Goal: Use online tool/utility: Utilize a website feature to perform a specific function

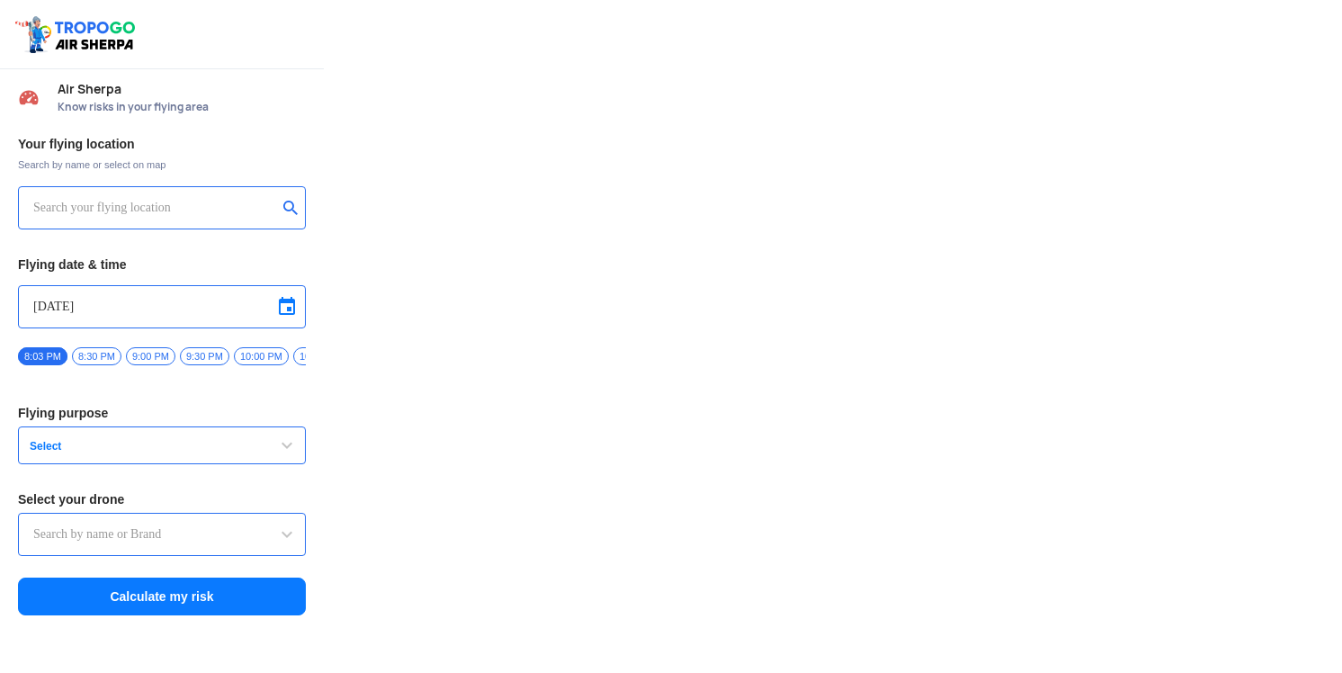
type input "Switch UAV"
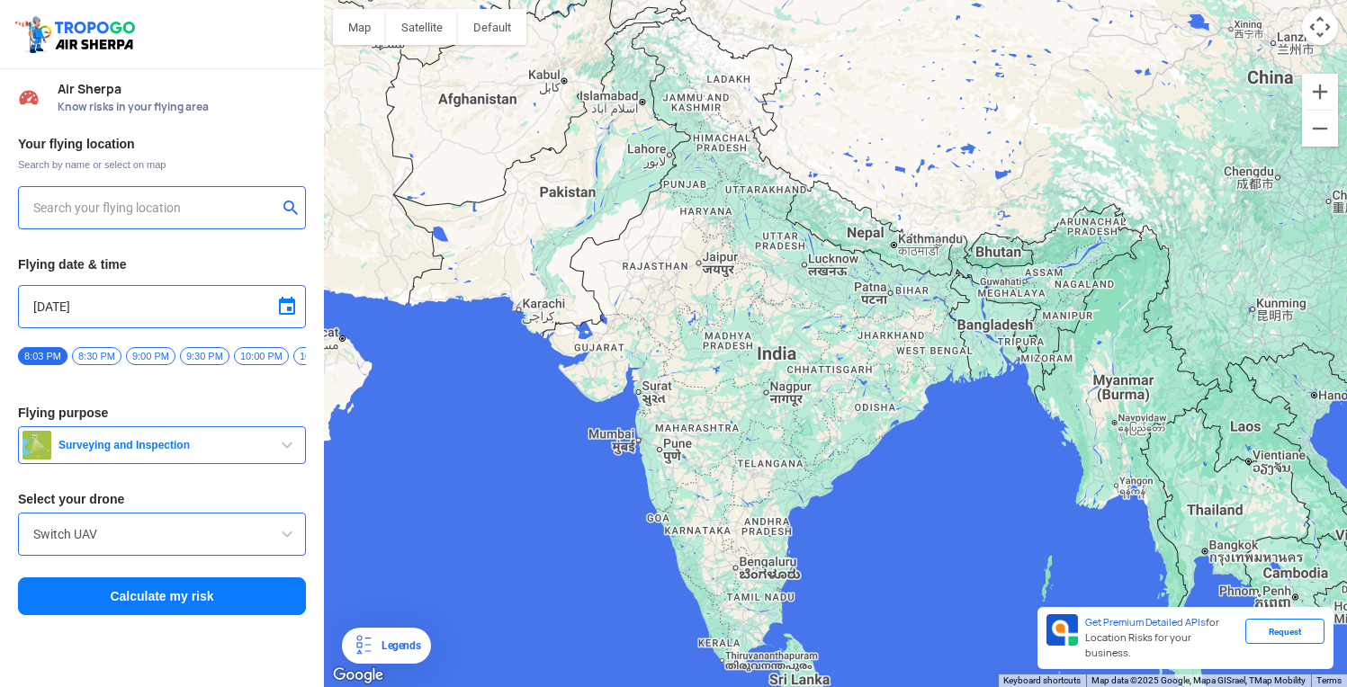
click at [175, 204] on input "text" at bounding box center [155, 208] width 244 height 22
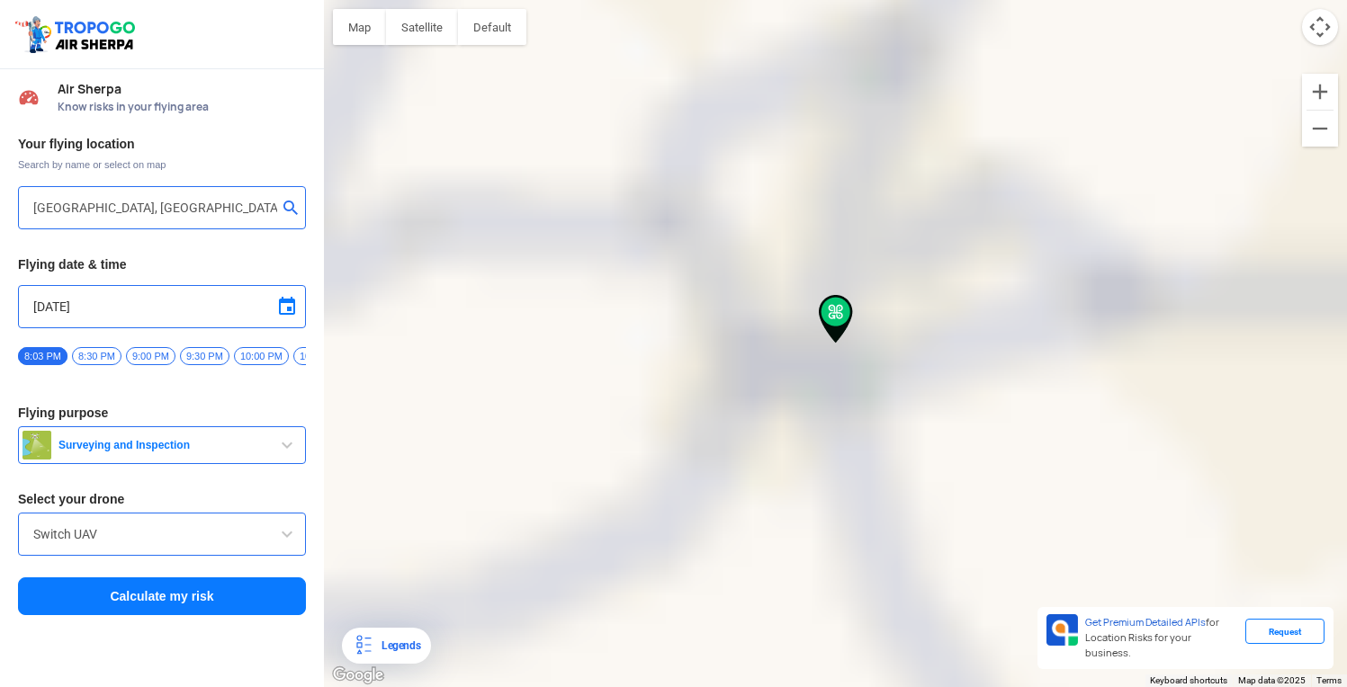
type input "[STREET_ADDRESS]"
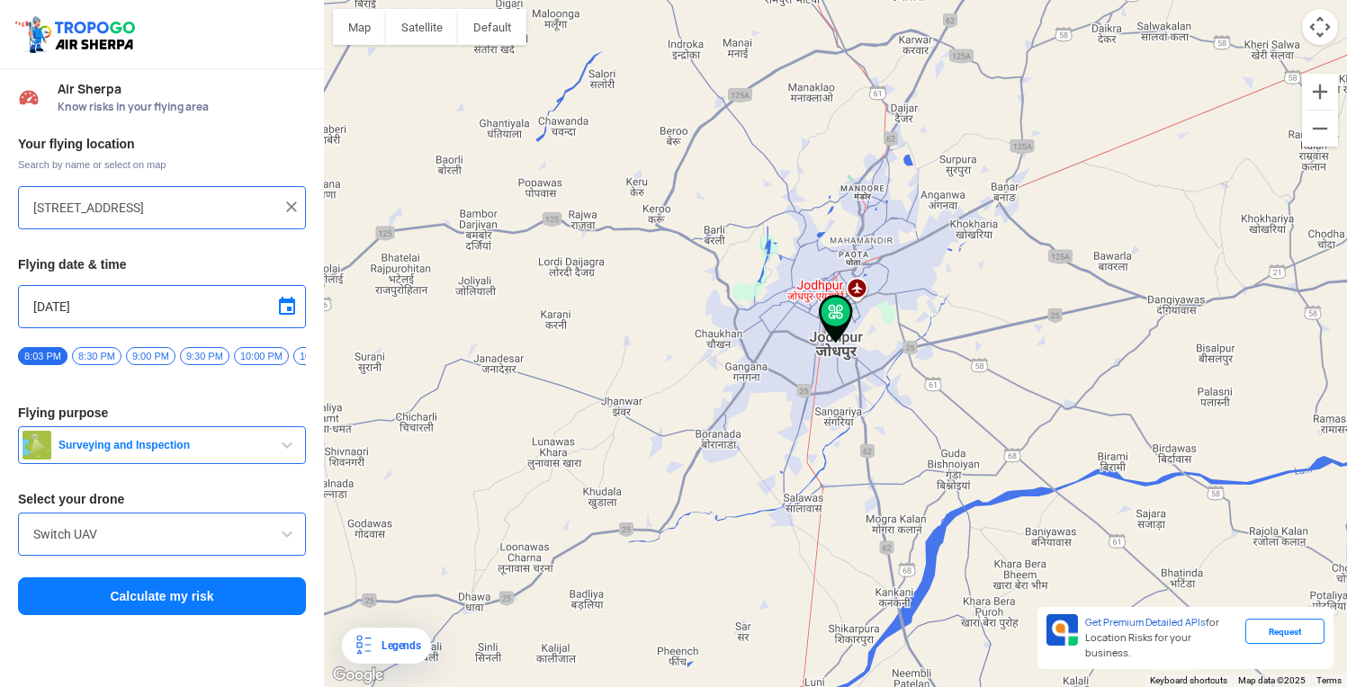
click at [166, 460] on button "Surveying and Inspection" at bounding box center [162, 445] width 288 height 38
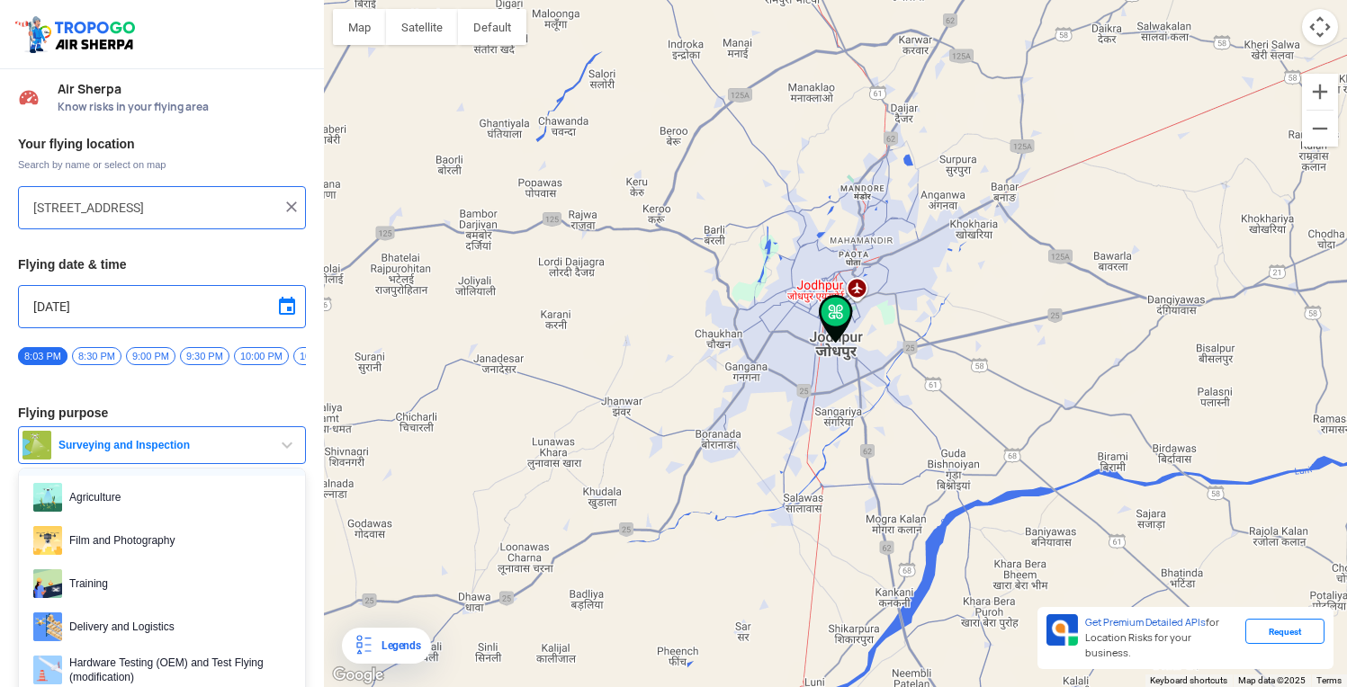
scroll to position [69, 0]
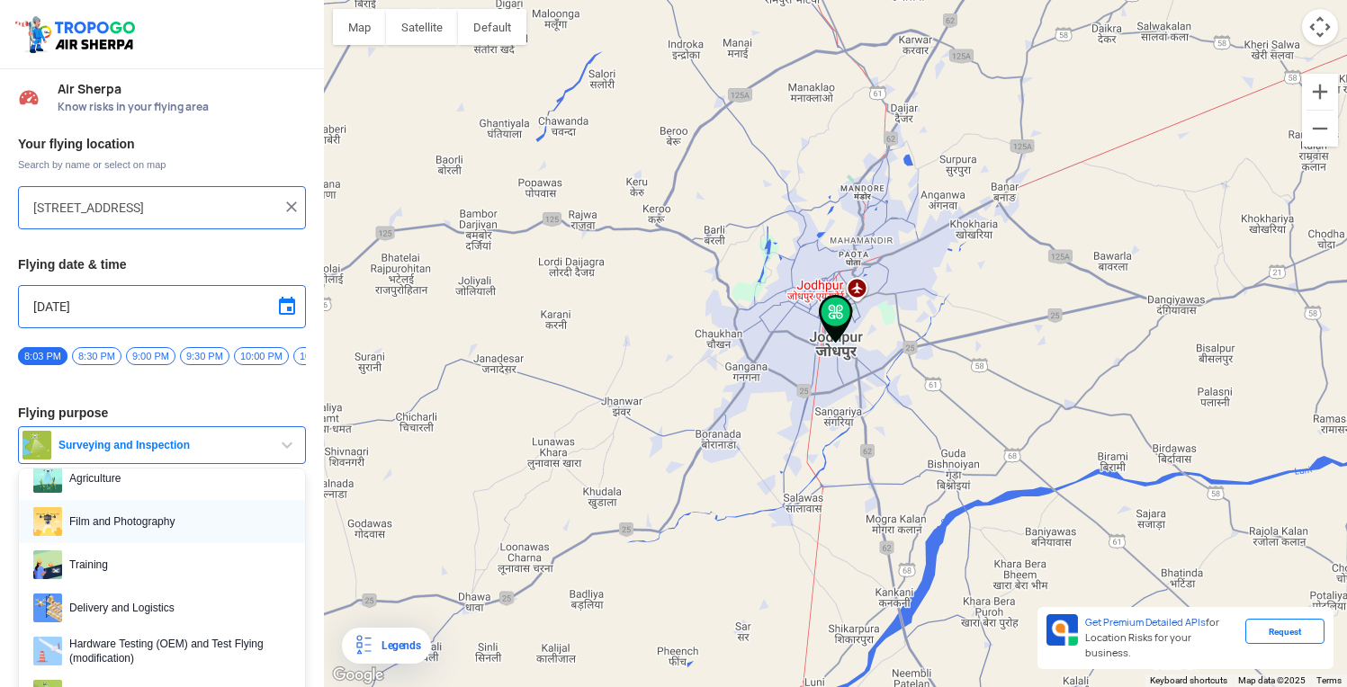
click at [154, 533] on span "Film and Photography" at bounding box center [176, 521] width 228 height 29
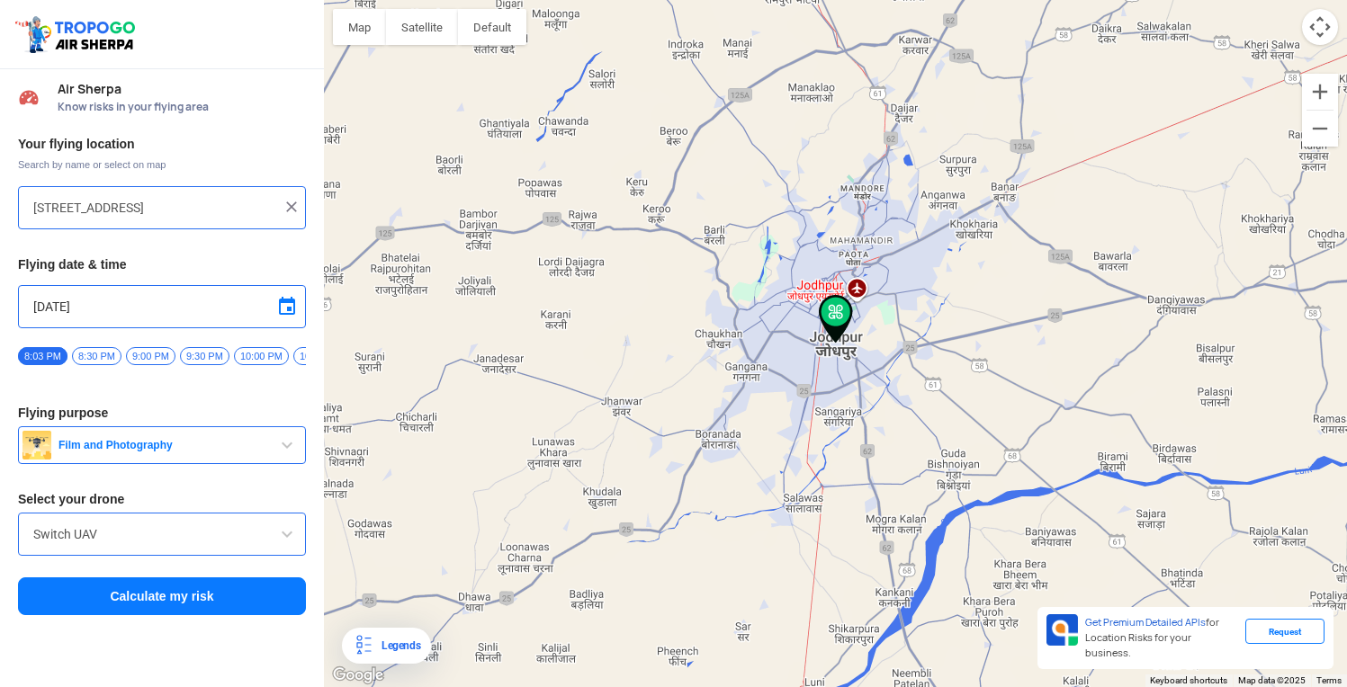
click at [144, 545] on input "Switch UAV" at bounding box center [161, 535] width 257 height 22
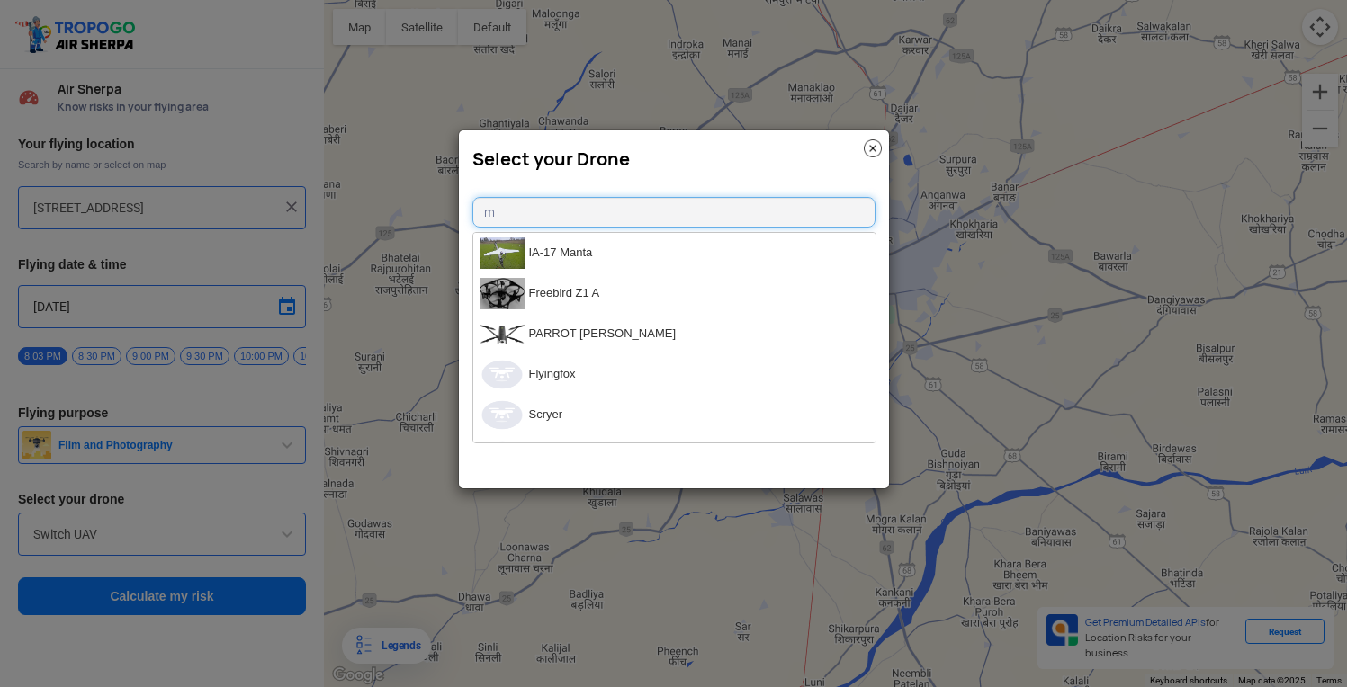
type input "mi"
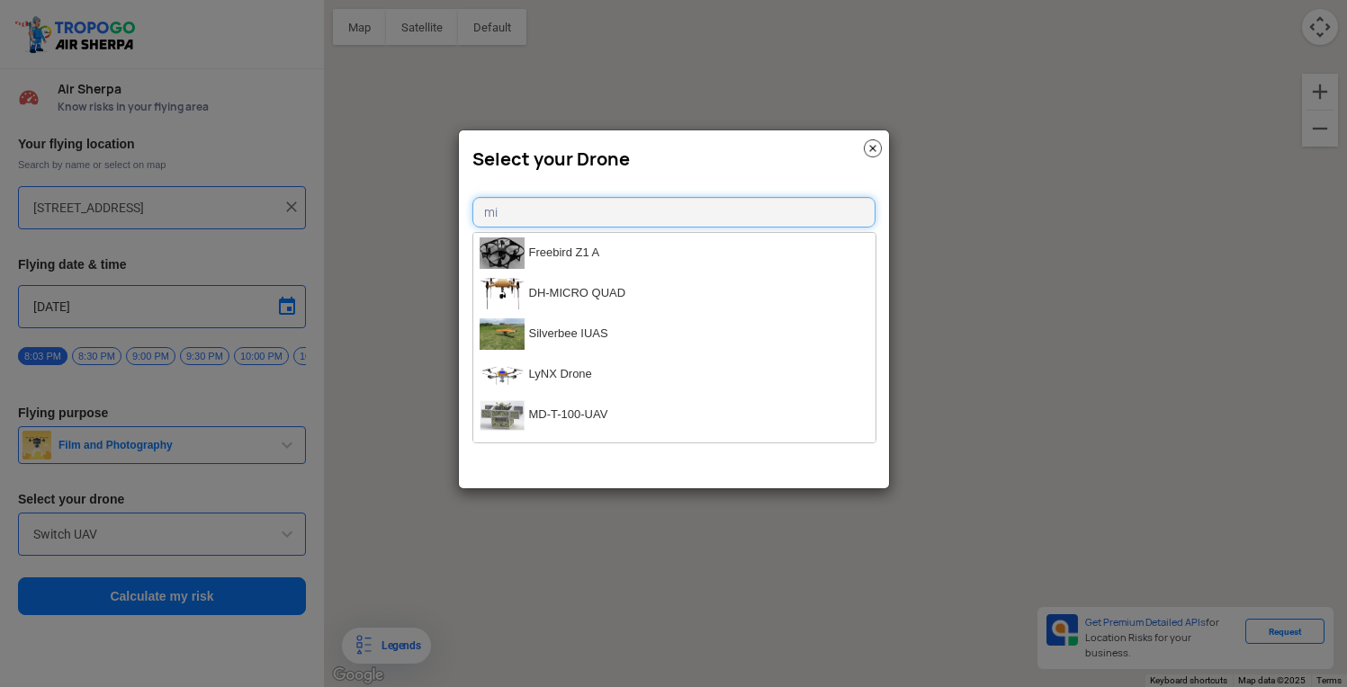
type input "[STREET_ADDRESS]"
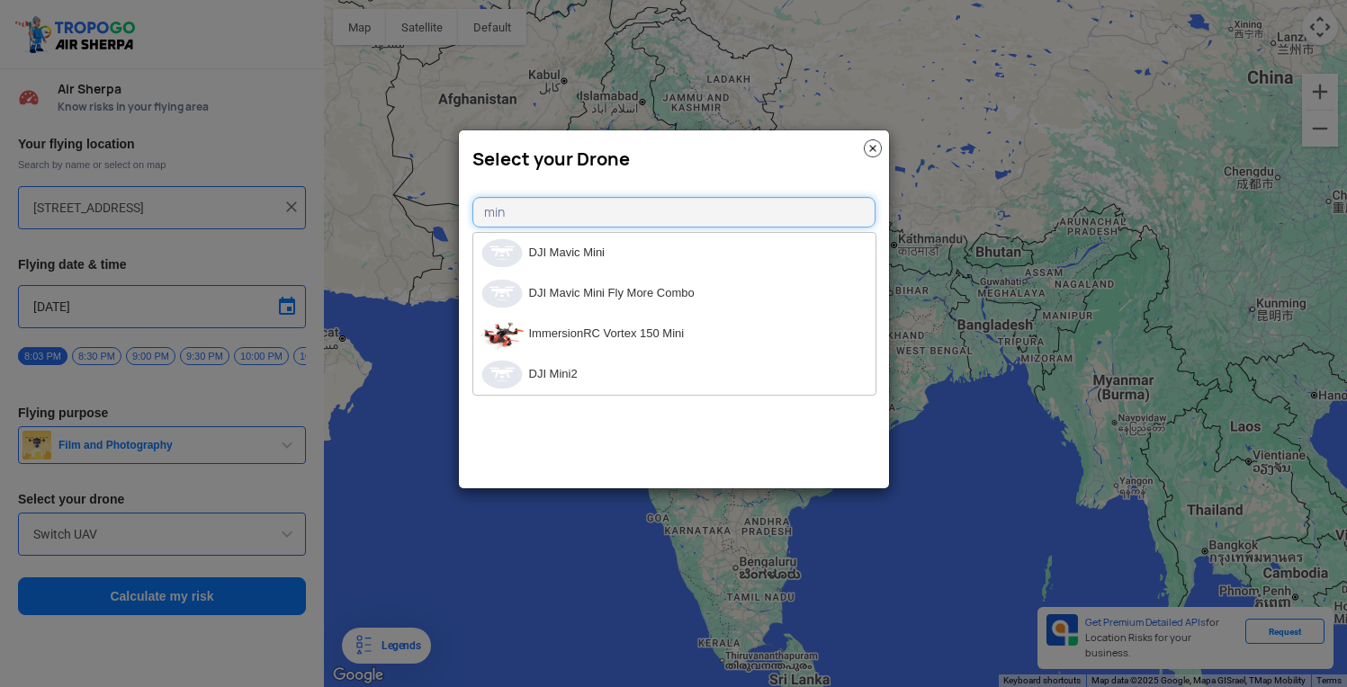
type input "mini"
click at [638, 373] on li "DJI Mini2" at bounding box center [674, 374] width 402 height 40
type input "DJI Mini2"
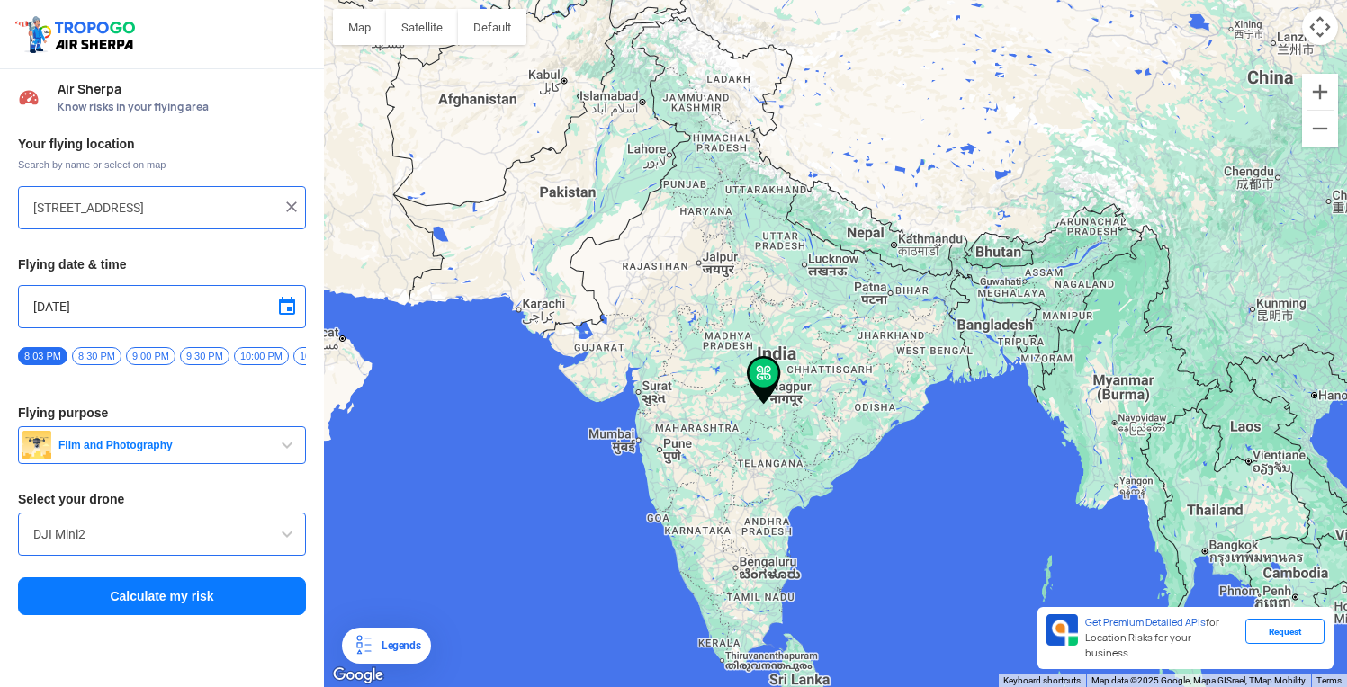
click at [225, 599] on button "Calculate my risk" at bounding box center [162, 597] width 288 height 38
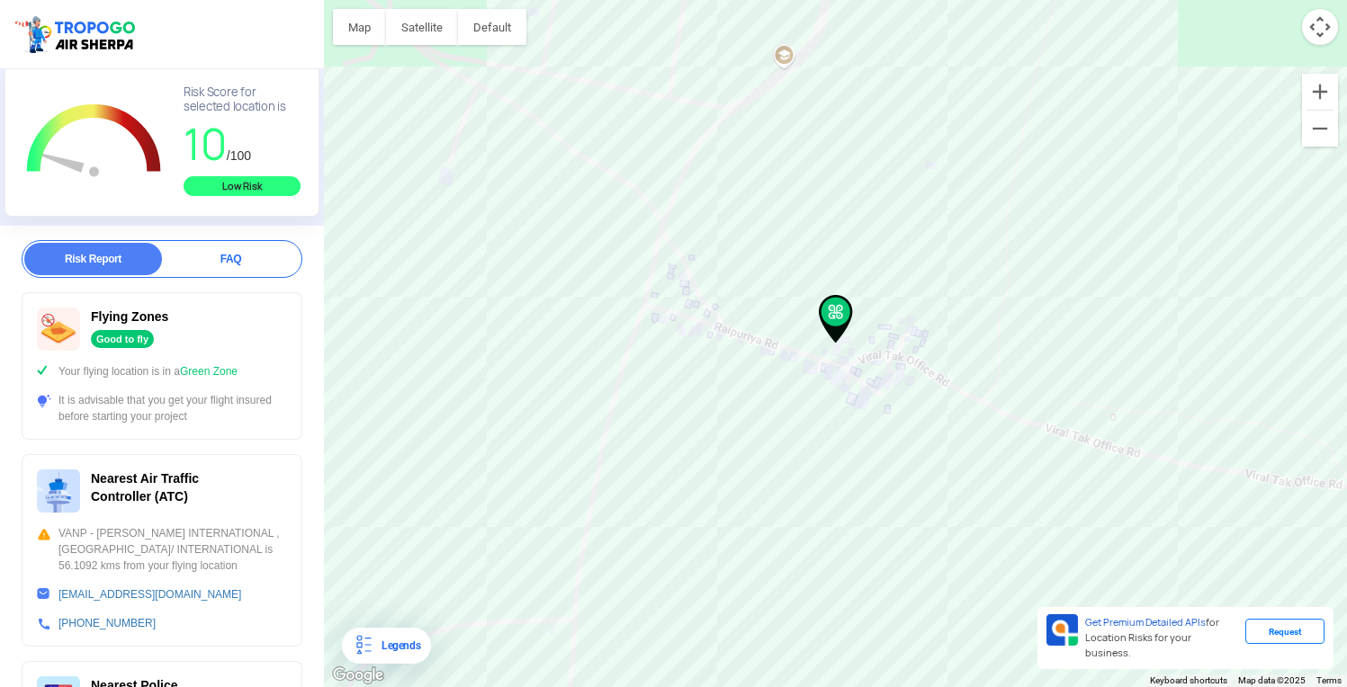
scroll to position [132, 0]
